Goal: Find specific page/section: Find specific page/section

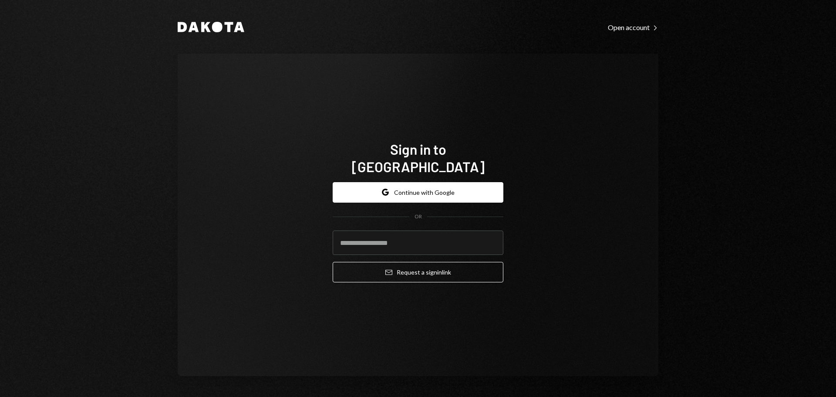
type input "**********"
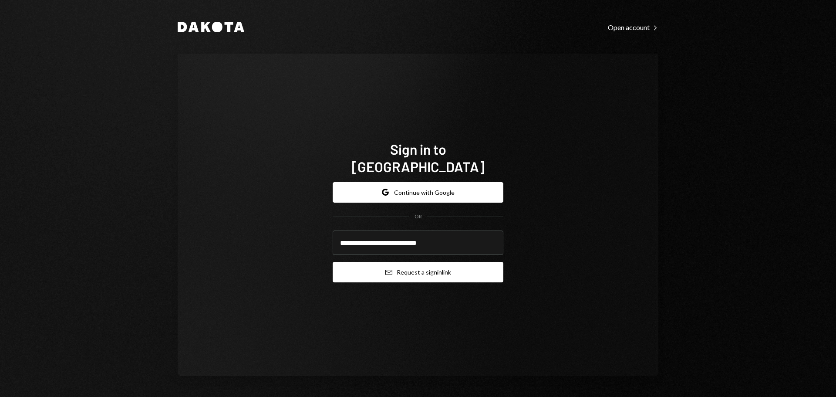
click at [396, 262] on button "Email Request a sign in link" at bounding box center [418, 272] width 171 height 20
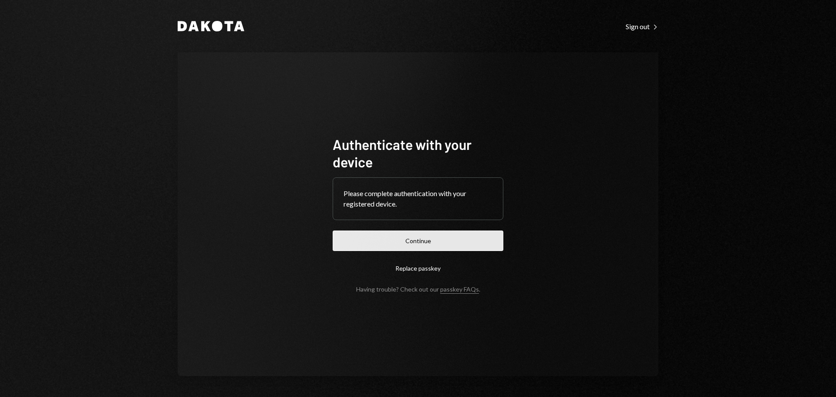
click at [438, 241] on button "Continue" at bounding box center [418, 240] width 171 height 20
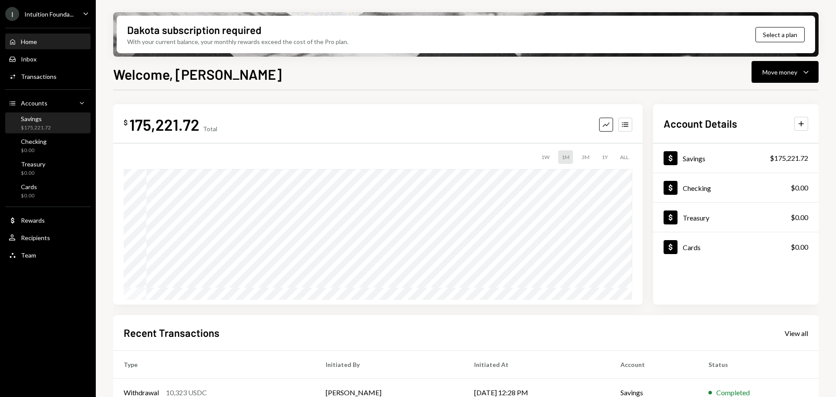
click at [39, 124] on div "$175,221.72" at bounding box center [36, 127] width 30 height 7
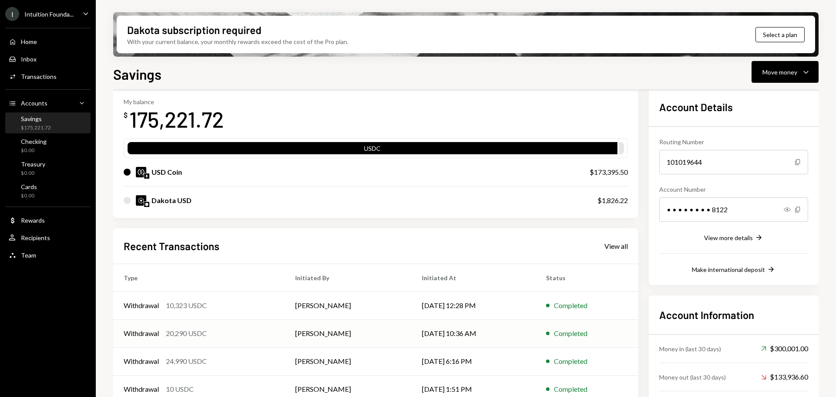
scroll to position [85, 0]
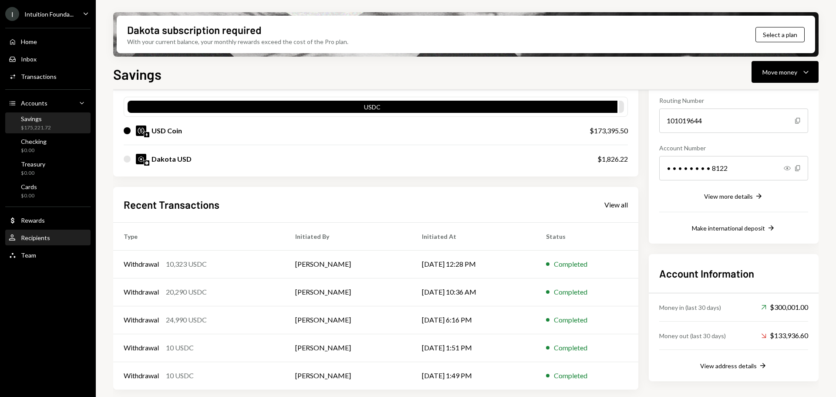
click at [73, 237] on div "User Recipients" at bounding box center [48, 238] width 78 height 8
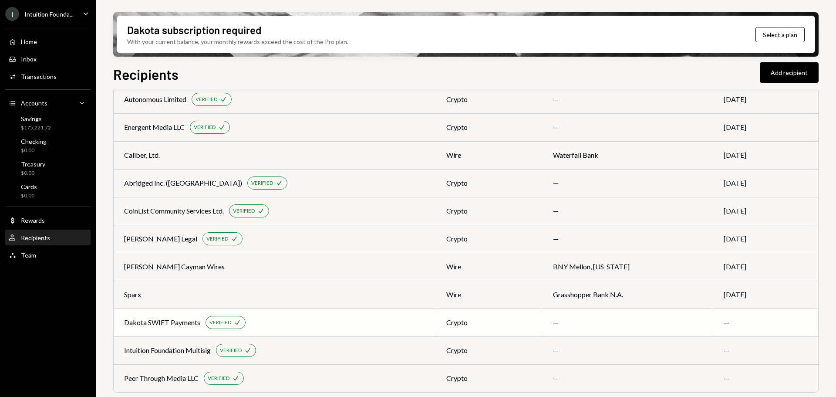
scroll to position [134, 0]
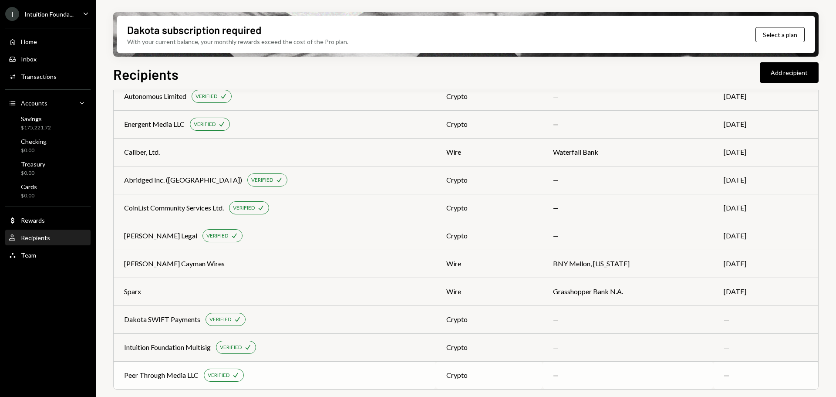
click at [182, 376] on div "Peer Through Media LLC" at bounding box center [161, 375] width 74 height 10
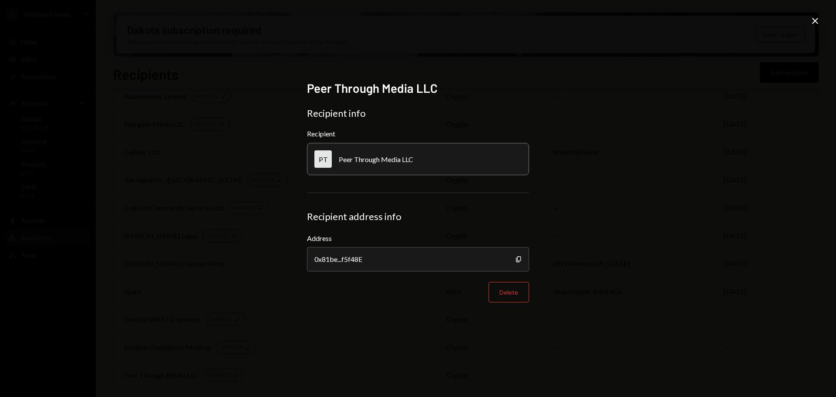
click at [816, 19] on icon "Close" at bounding box center [815, 21] width 10 height 10
